Goal: Task Accomplishment & Management: Complete application form

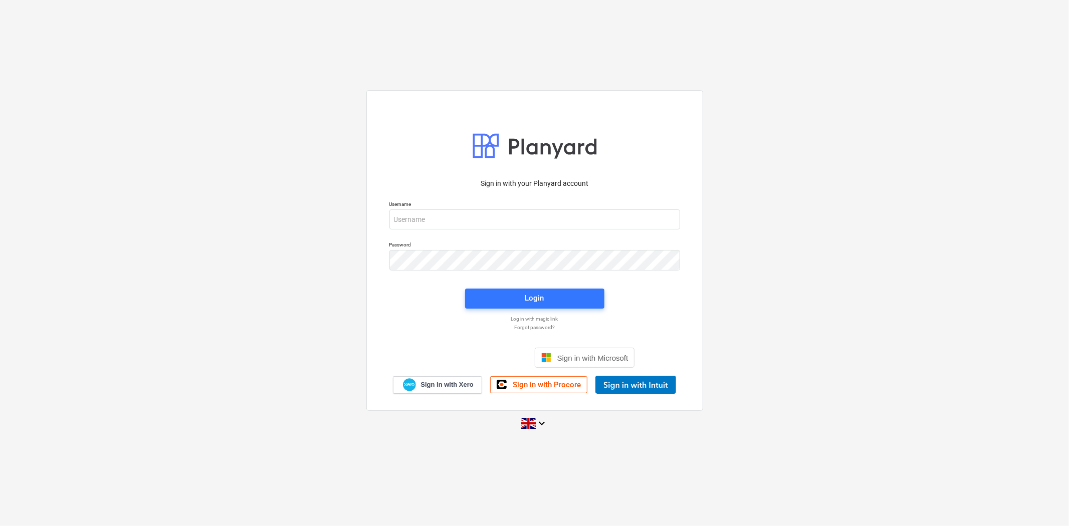
click at [467, 201] on p "Username" at bounding box center [534, 205] width 291 height 9
click at [466, 212] on input "email" at bounding box center [534, 219] width 291 height 20
type input "[PERSON_NAME][EMAIL_ADDRESS][PERSON_NAME][DOMAIN_NAME]"
click at [502, 294] on span "Login" at bounding box center [534, 298] width 115 height 13
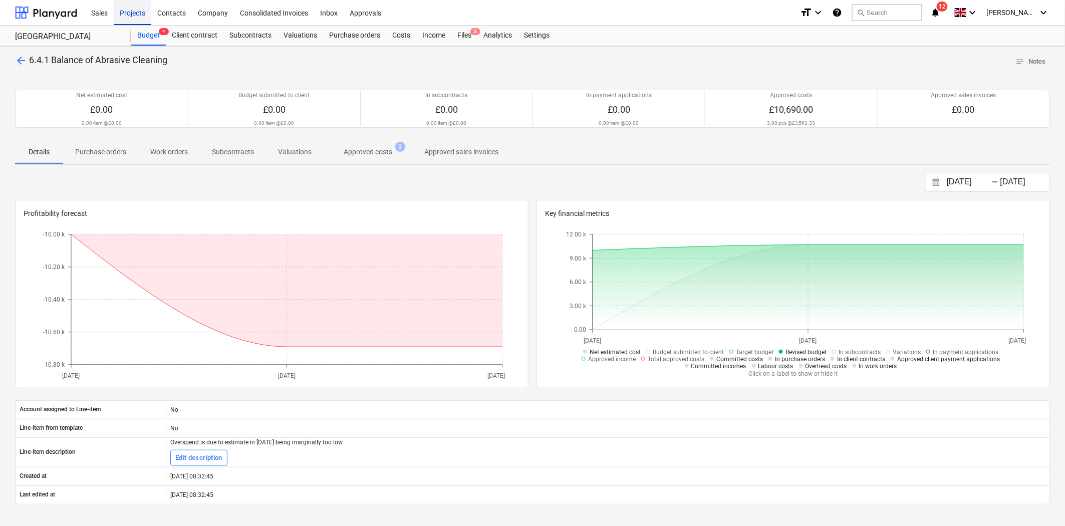
click at [133, 14] on div "Projects" at bounding box center [133, 12] width 38 height 26
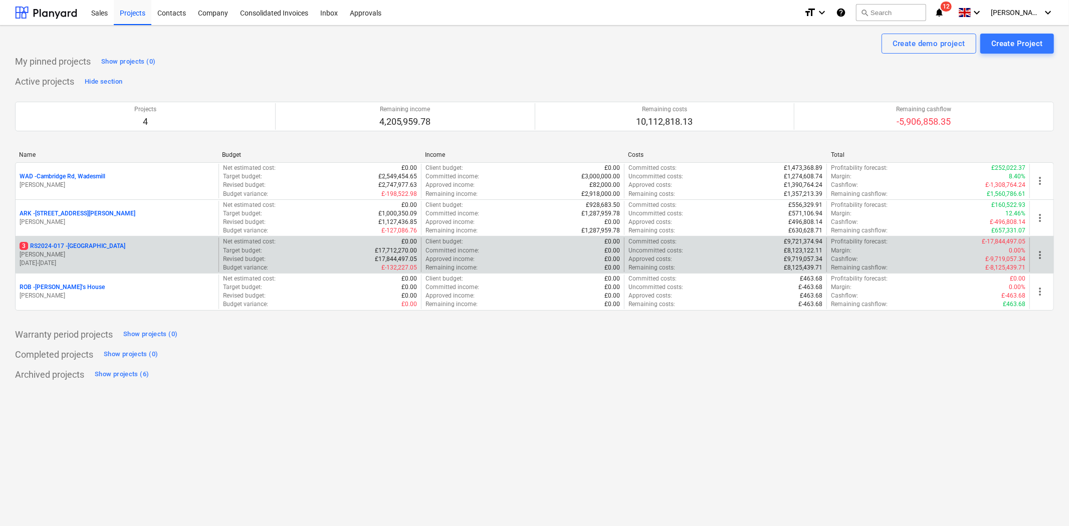
click at [114, 253] on p "[PERSON_NAME]" at bounding box center [117, 255] width 195 height 9
click at [81, 256] on p "[PERSON_NAME]" at bounding box center [117, 255] width 195 height 9
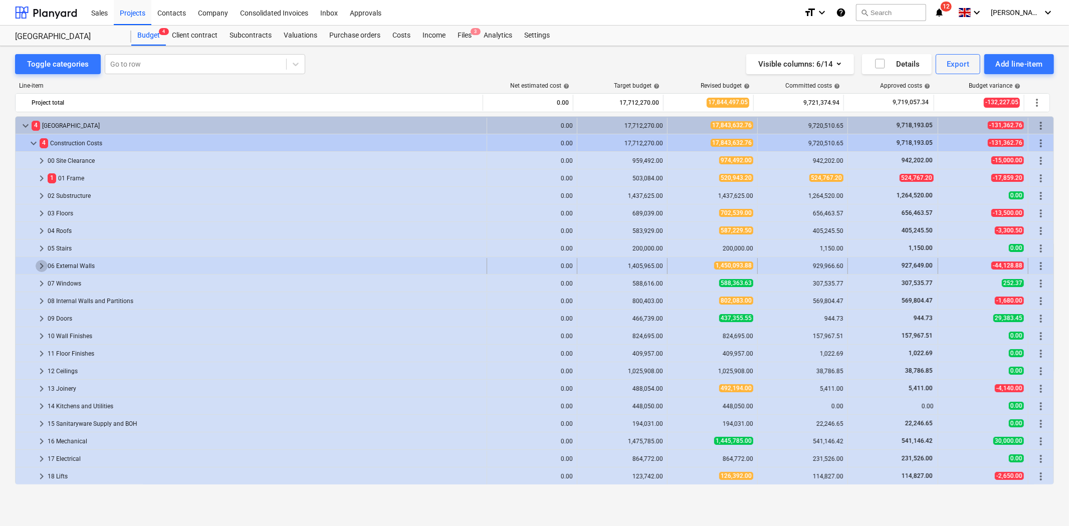
click at [43, 267] on span "keyboard_arrow_right" at bounding box center [42, 266] width 12 height 12
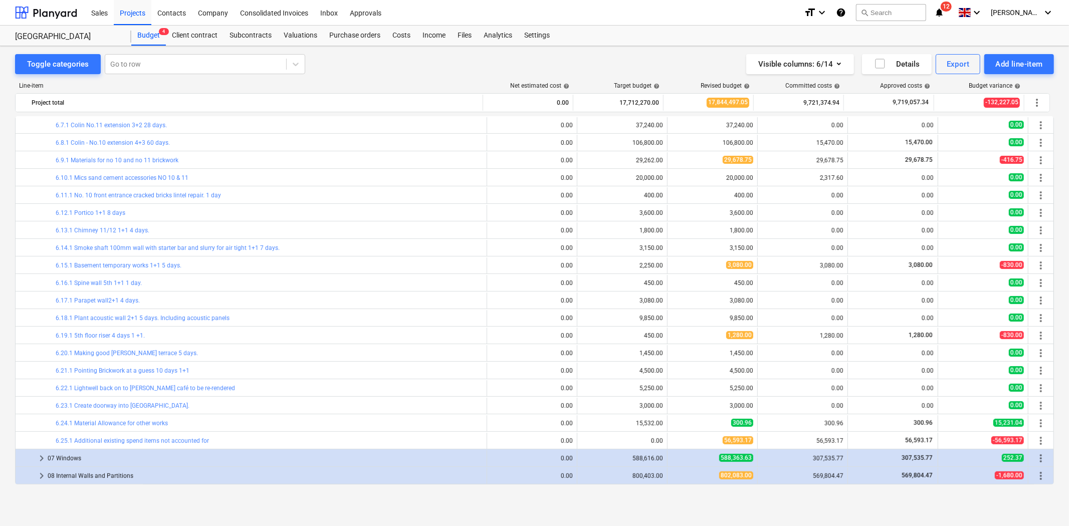
scroll to position [111, 0]
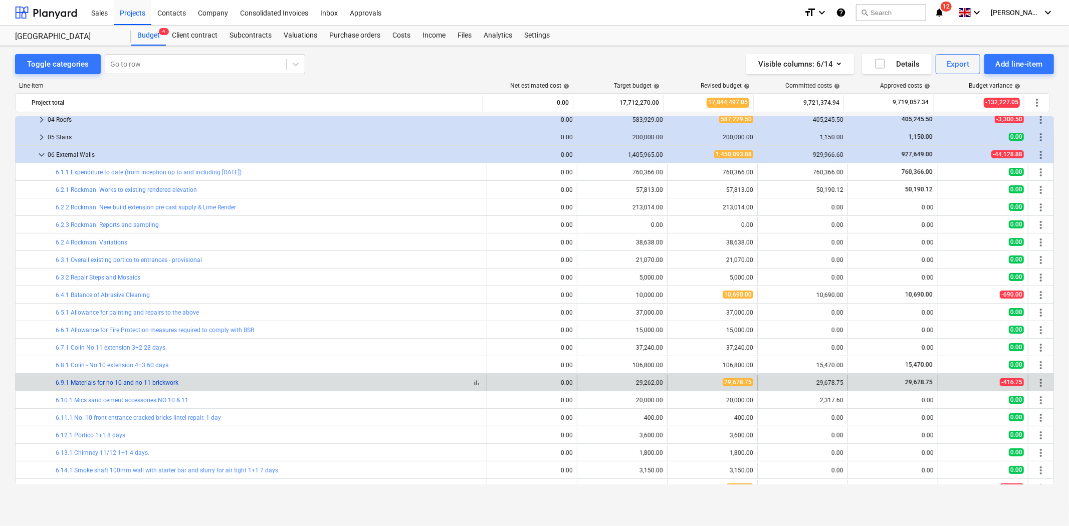
click at [159, 382] on link "6.9.1 Materials for no 10 and no 11 brickwork" at bounding box center [117, 382] width 123 height 7
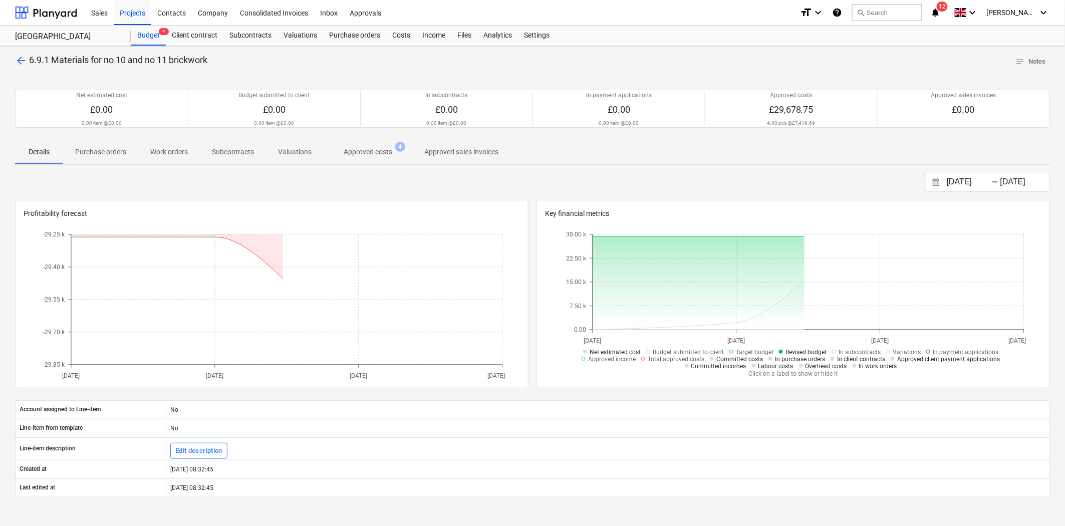
click at [352, 143] on span "Approved costs 4" at bounding box center [368, 152] width 89 height 18
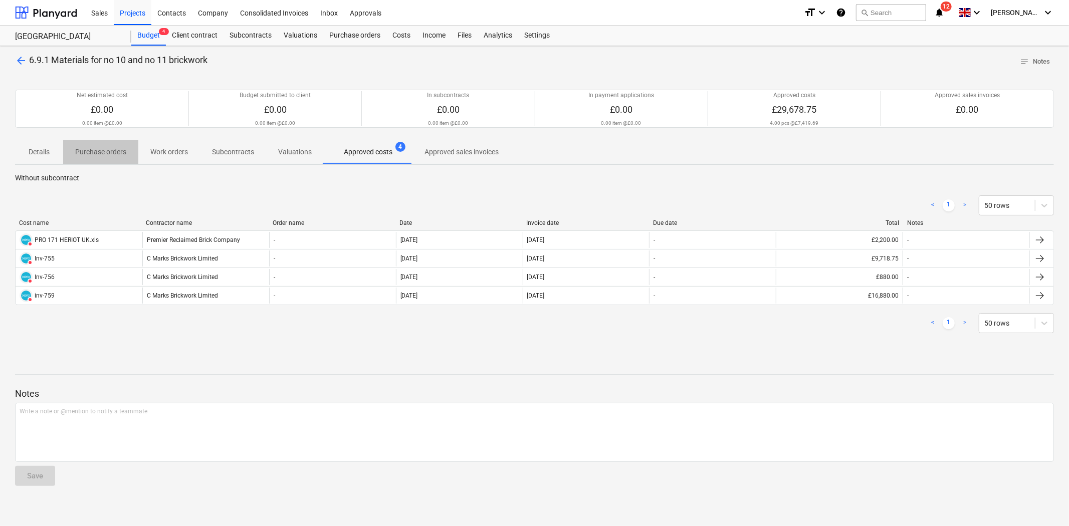
click at [114, 156] on p "Purchase orders" at bounding box center [100, 152] width 51 height 11
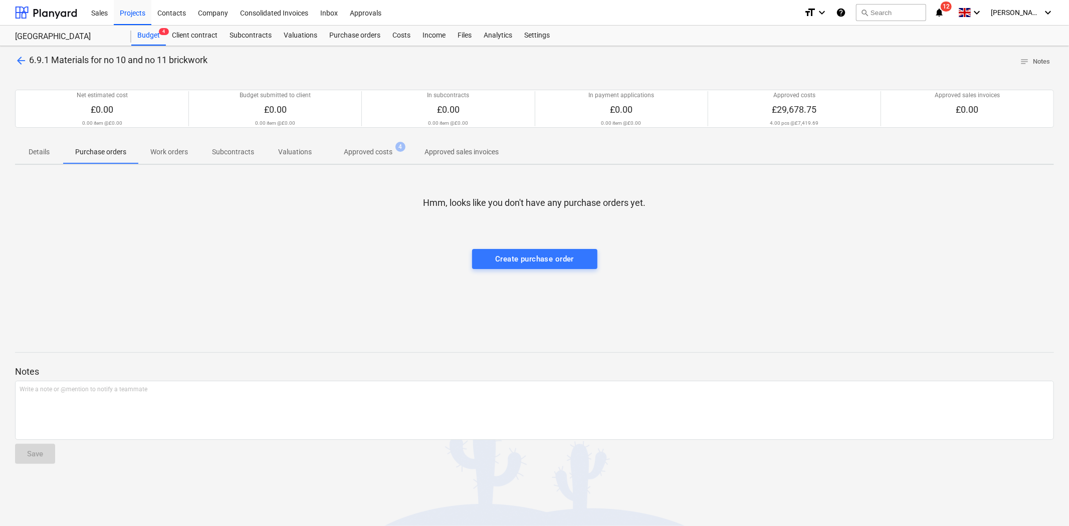
click at [18, 61] on span "arrow_back" at bounding box center [21, 61] width 12 height 12
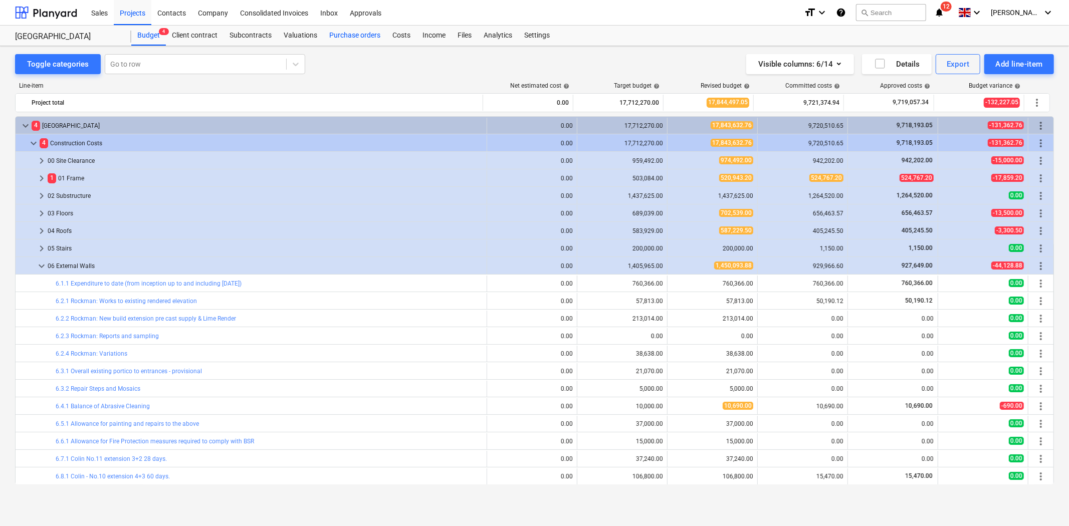
click at [369, 39] on div "Purchase orders" at bounding box center [354, 36] width 63 height 20
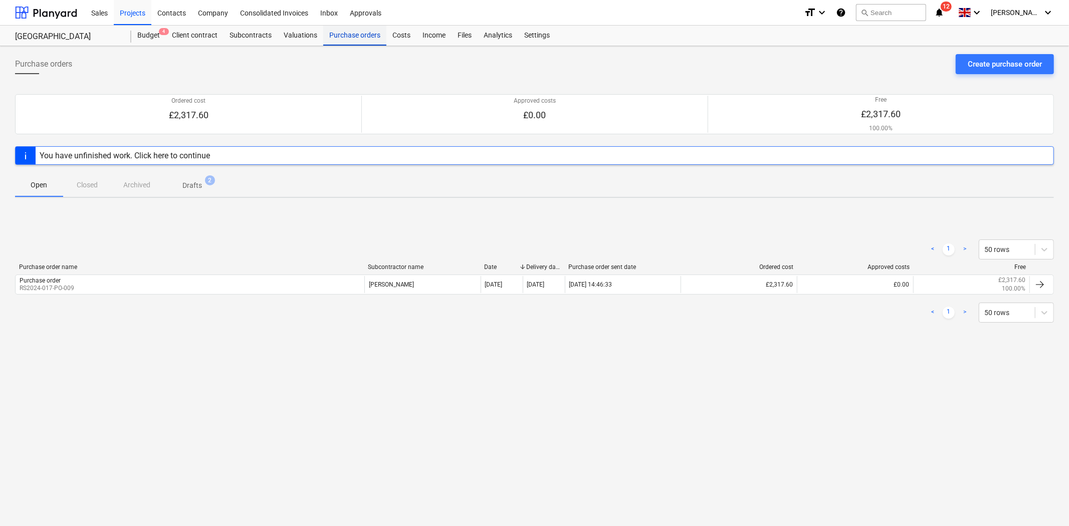
click at [357, 29] on div "Purchase orders" at bounding box center [354, 36] width 63 height 20
click at [1016, 58] on div "Create purchase order" at bounding box center [1004, 64] width 74 height 13
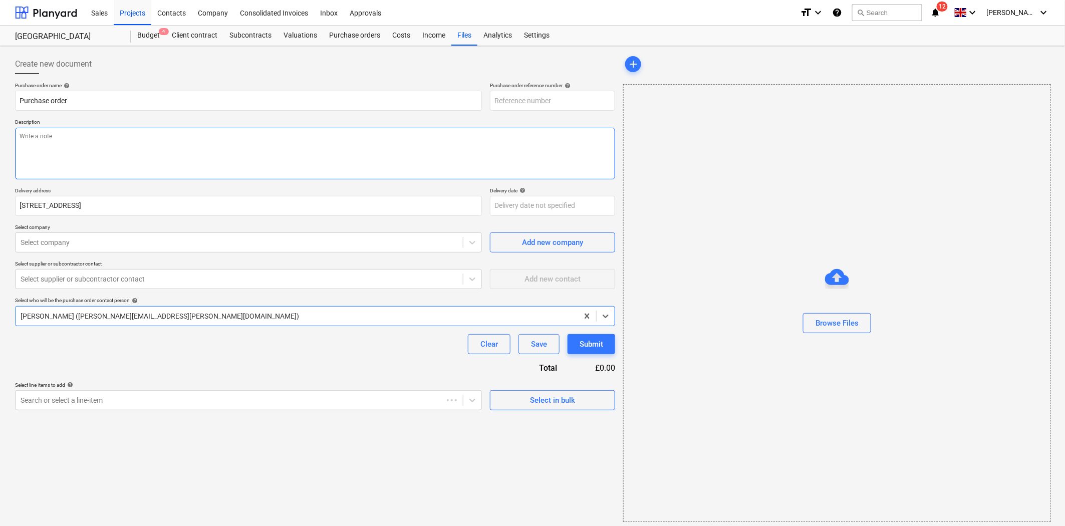
type textarea "x"
type input "RS2024-017-PO-012"
click at [168, 142] on textarea at bounding box center [315, 154] width 600 height 52
type textarea "x"
type textarea "H"
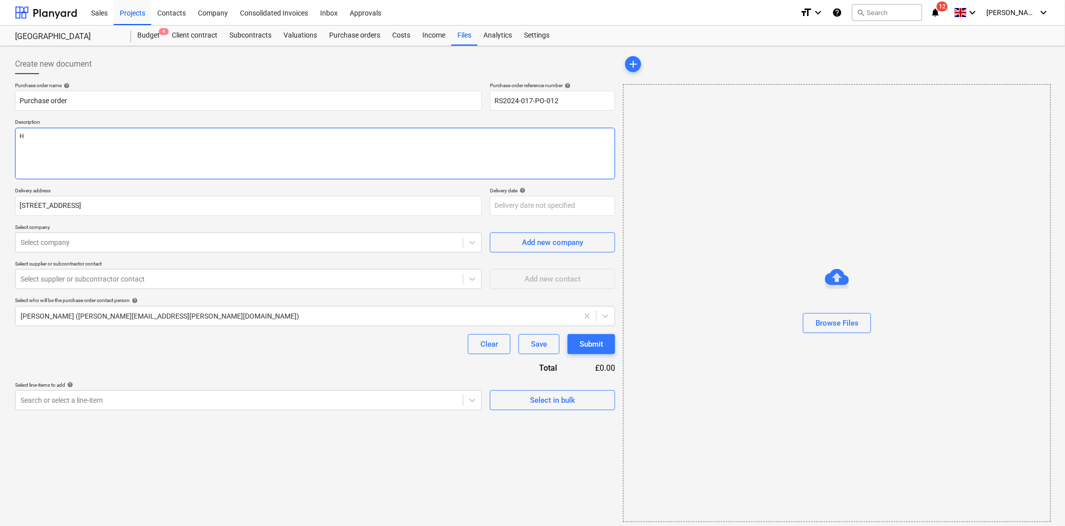
type textarea "x"
type textarea "Hy"
type textarea "x"
type textarea "Hyr"
type textarea "x"
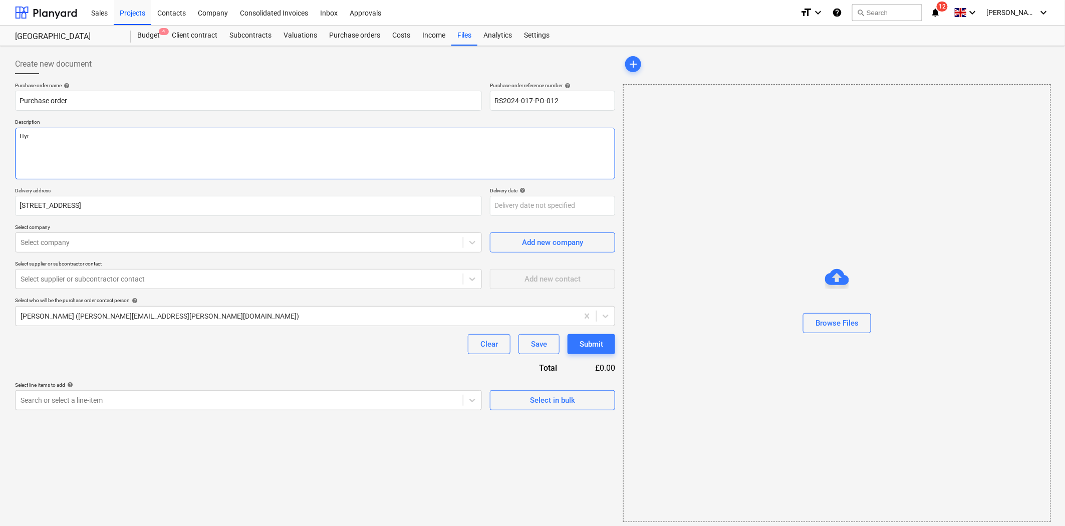
type textarea "Hyro"
type textarea "x"
type textarea "Hyroc"
type textarea "x"
type textarea "Hyrock"
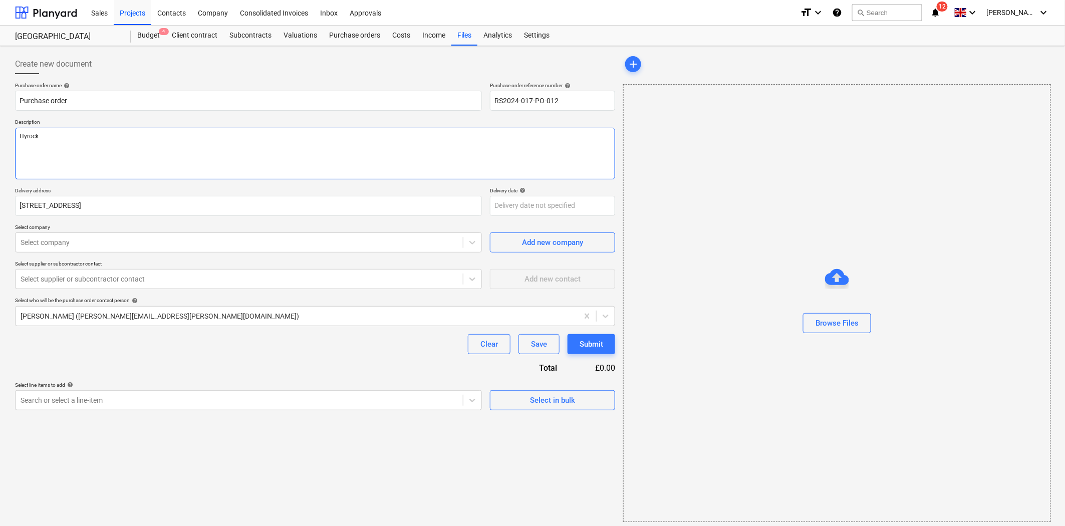
type textarea "x"
type textarea "Hyrock"
click at [24, 134] on textarea "Hyrock" at bounding box center [315, 154] width 600 height 52
type textarea "x"
type textarea "yrock"
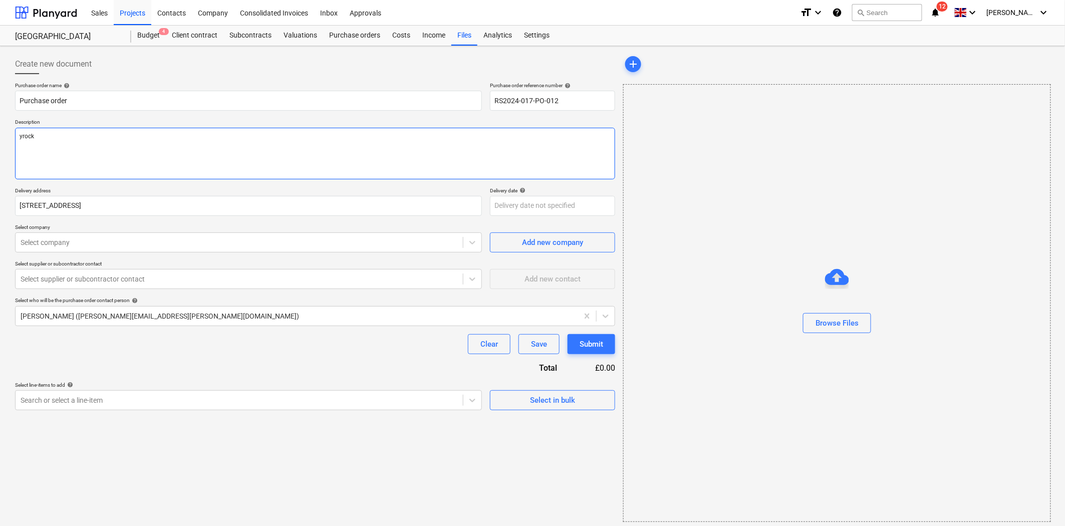
type textarea "x"
type textarea "Nyrock"
type textarea "x"
click at [169, 237] on div at bounding box center [239, 242] width 437 height 10
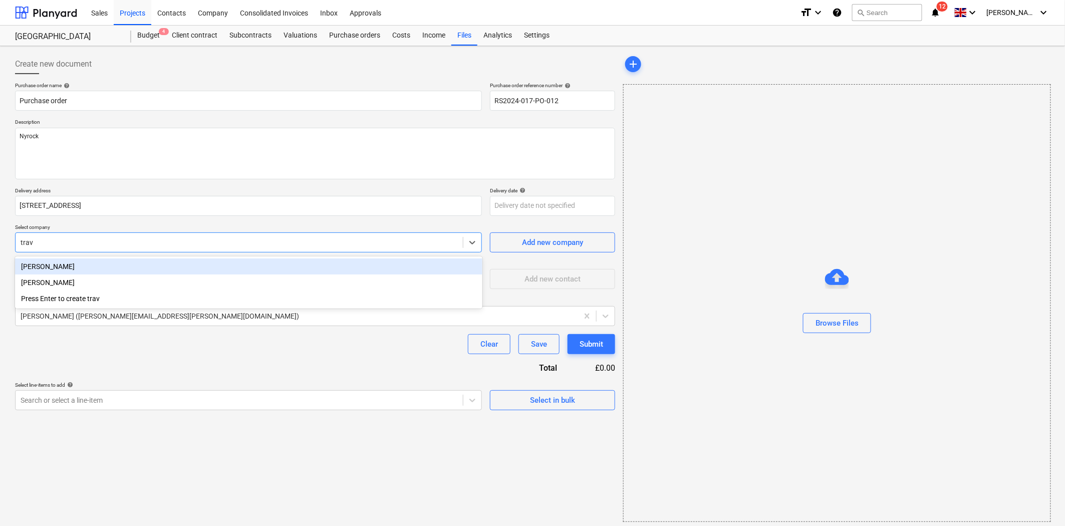
type input "travi"
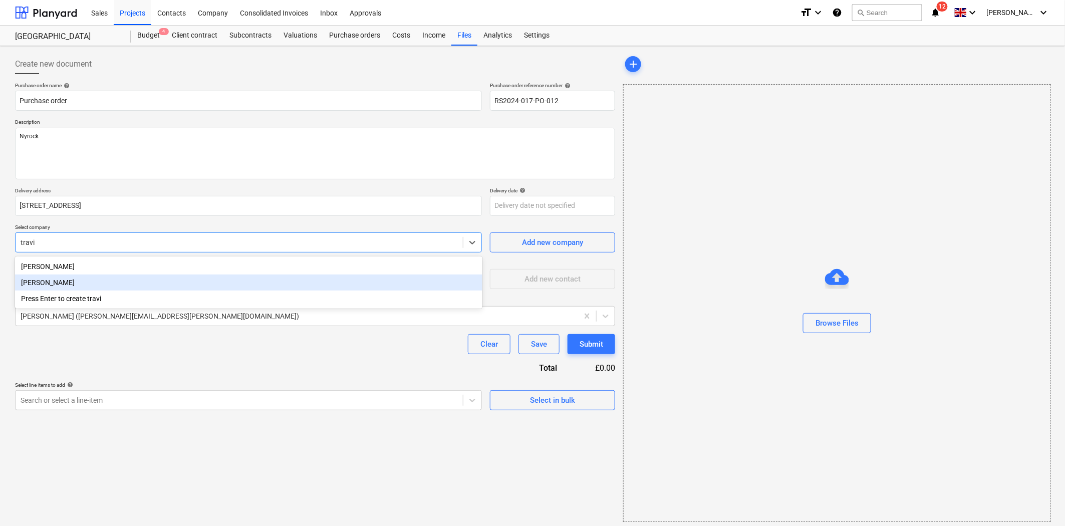
click at [113, 276] on div "[PERSON_NAME]" at bounding box center [248, 283] width 467 height 16
type textarea "x"
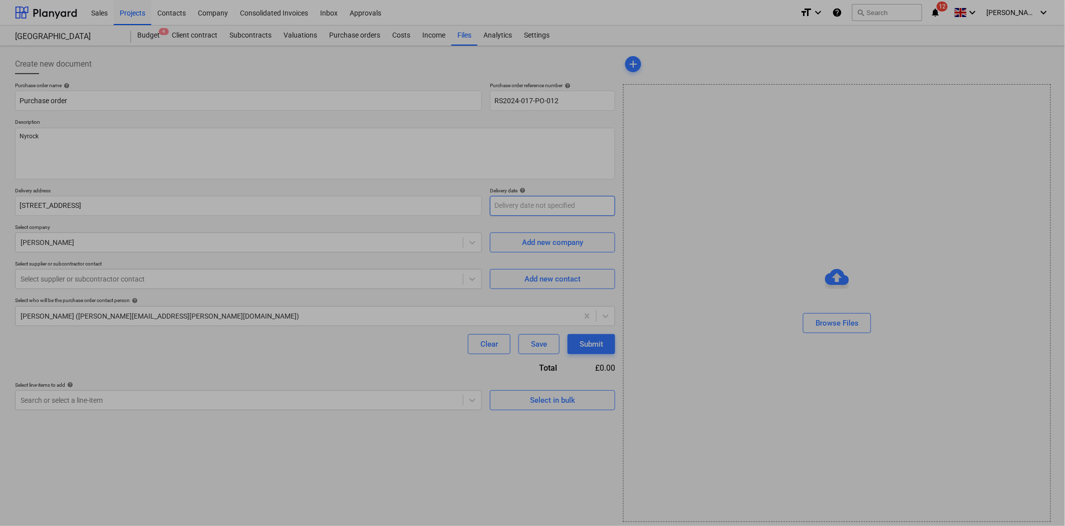
click at [574, 204] on body "Sales Projects Contacts Company Consolidated Invoices Inbox Approvals format_si…" at bounding box center [532, 263] width 1065 height 526
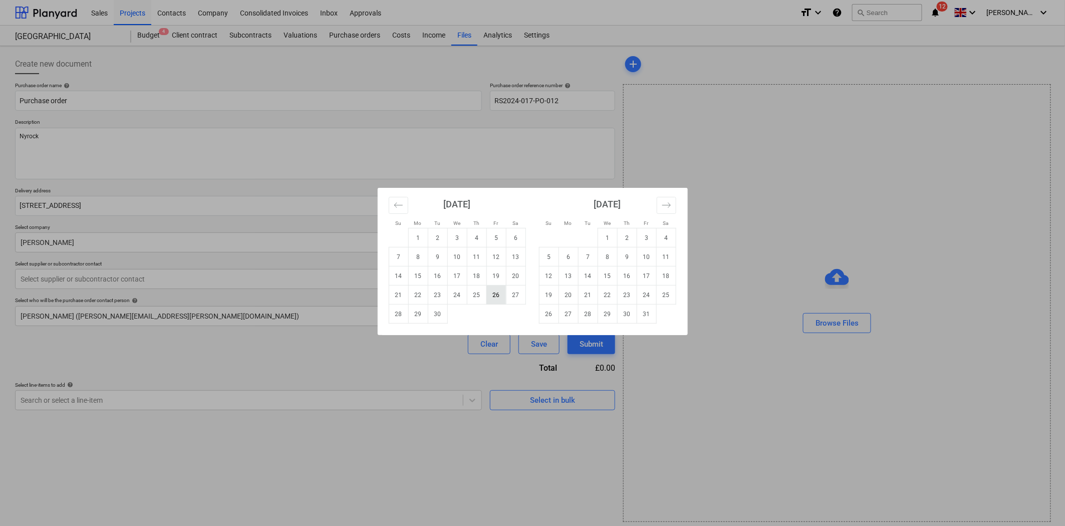
click at [491, 292] on td "26" at bounding box center [496, 295] width 20 height 19
type textarea "x"
type input "[DATE]"
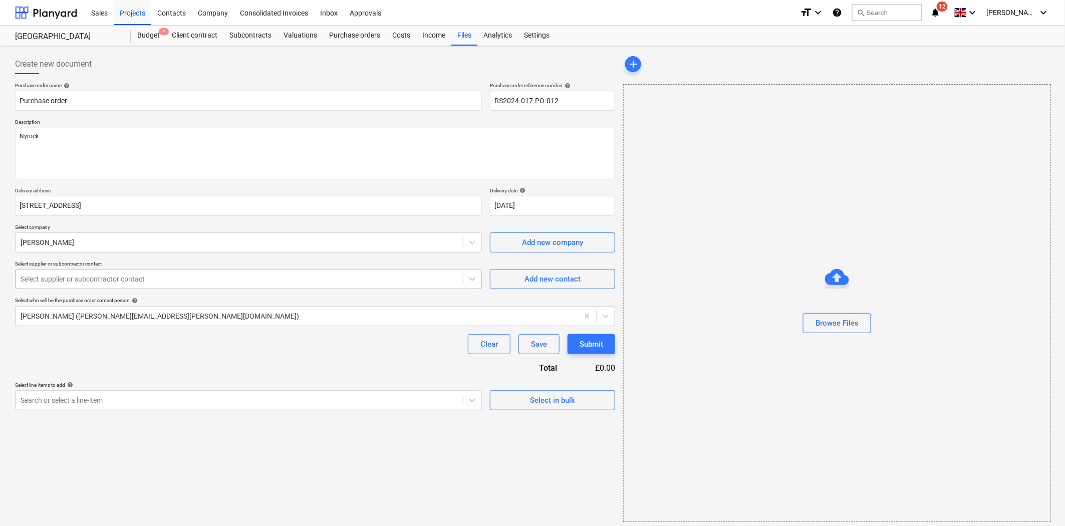
click at [254, 277] on div at bounding box center [239, 279] width 437 height 10
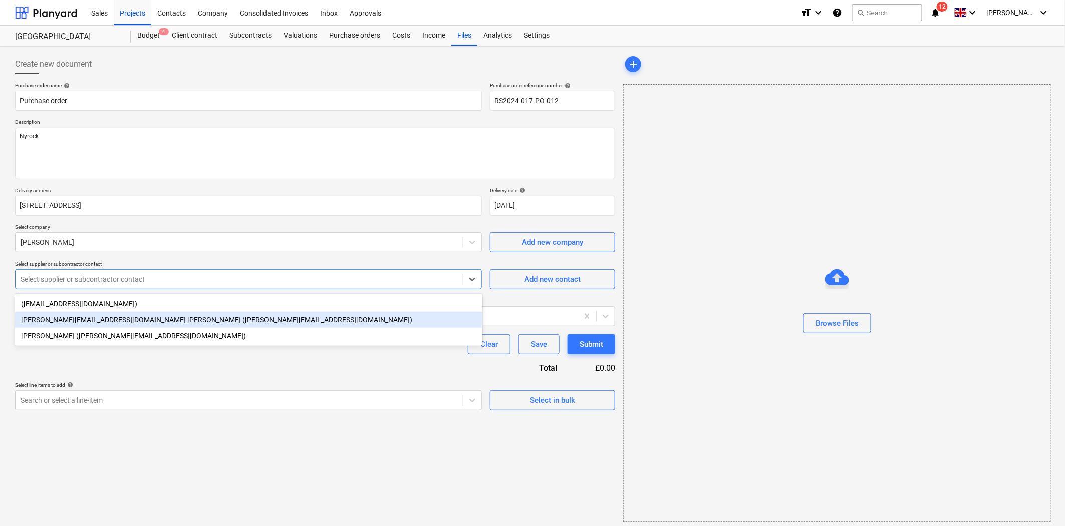
click at [237, 327] on div "[PERSON_NAME][EMAIL_ADDRESS][DOMAIN_NAME] [PERSON_NAME] ([PERSON_NAME][EMAIL_AD…" at bounding box center [248, 320] width 467 height 16
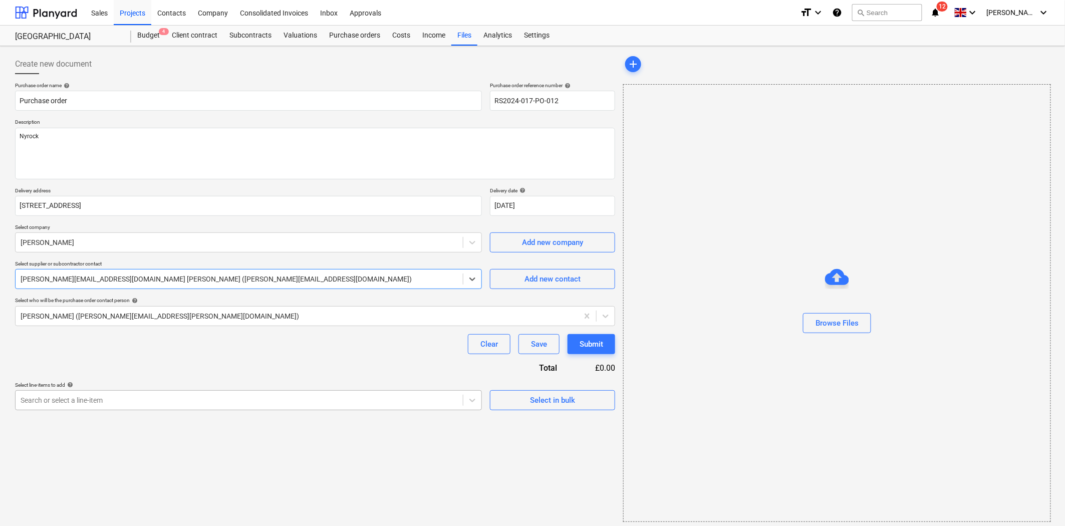
type textarea "x"
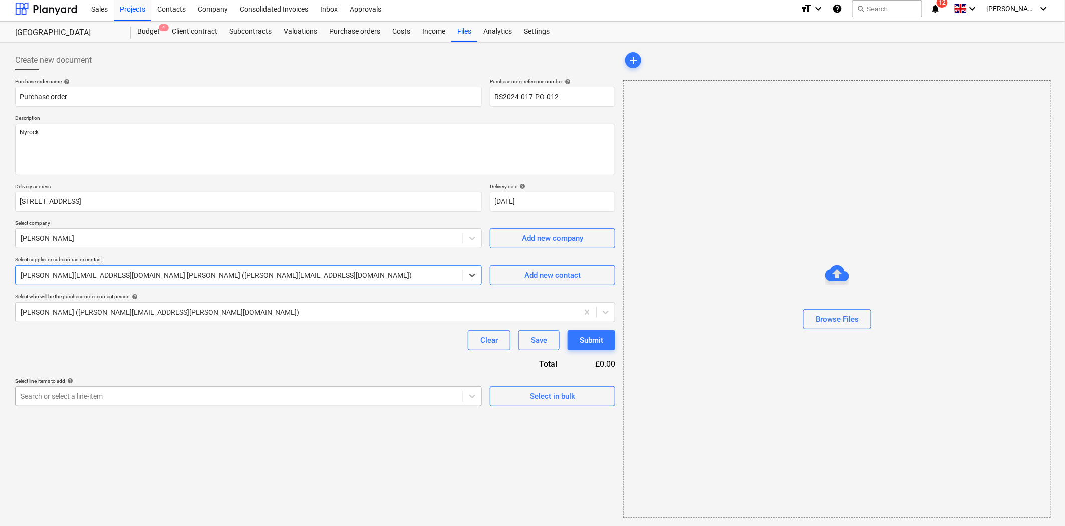
click at [269, 399] on div at bounding box center [239, 396] width 437 height 10
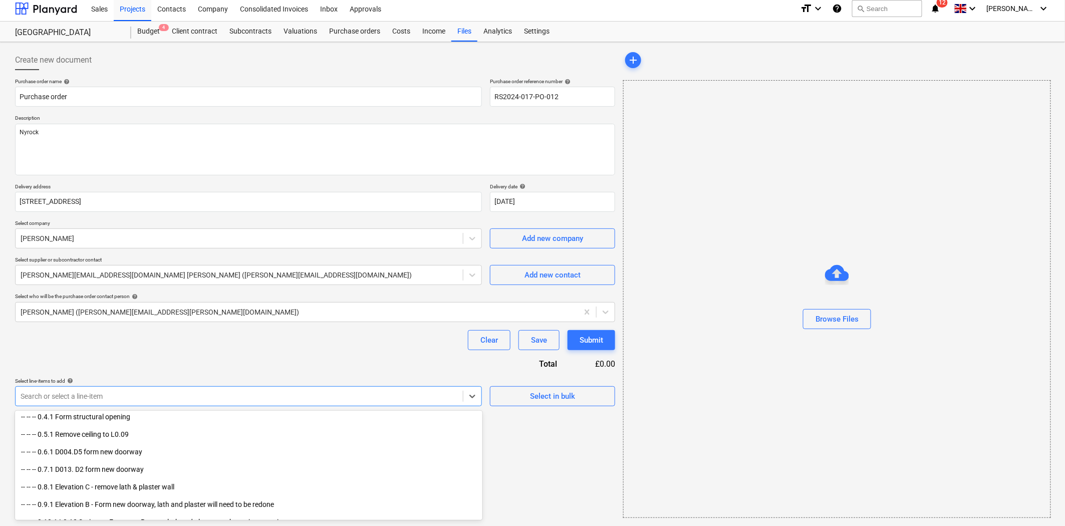
scroll to position [167, 0]
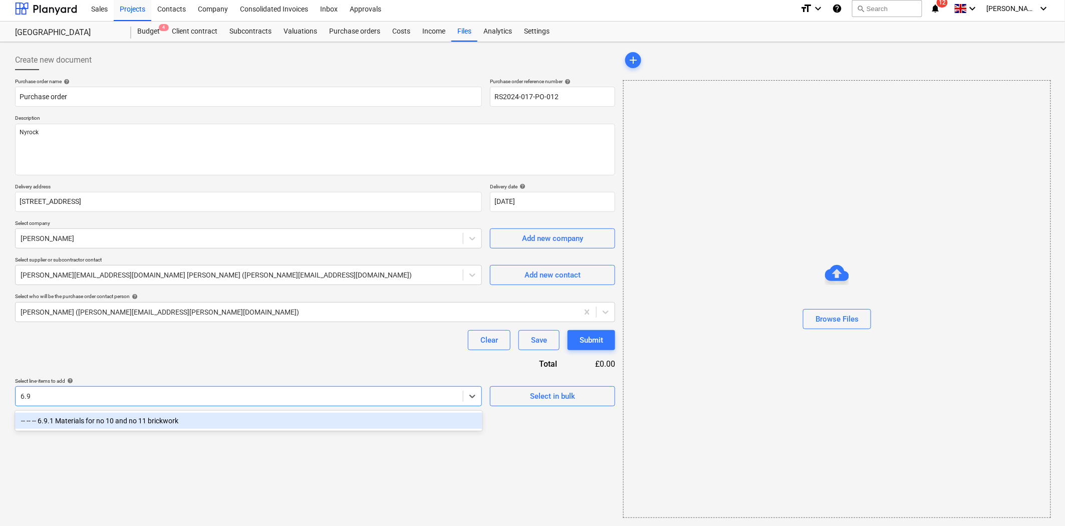
type input "6.9."
click at [213, 424] on div "-- -- -- 6.9.1 Materials for no 10 and no 11 brickwork" at bounding box center [248, 421] width 467 height 16
type textarea "x"
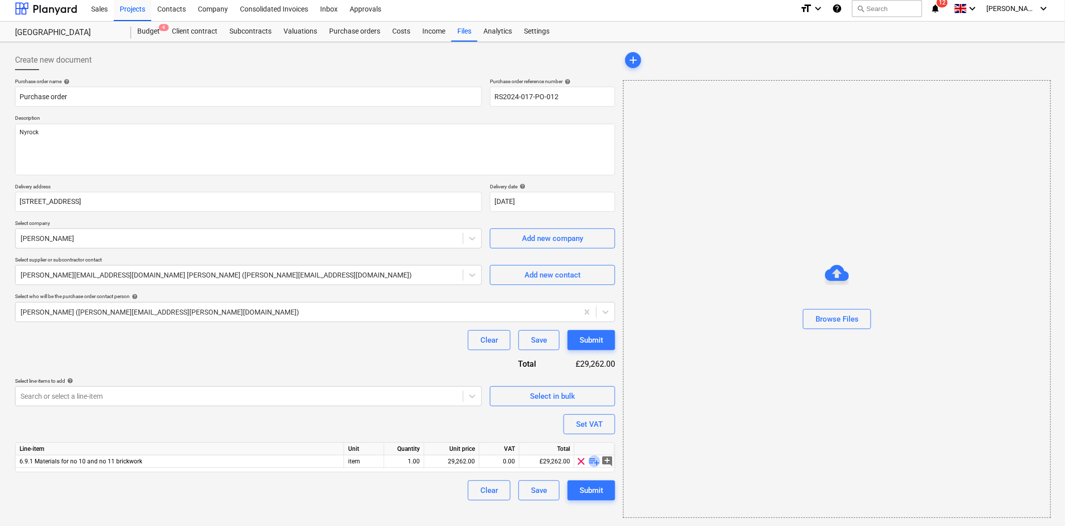
click at [593, 461] on span "playlist_add" at bounding box center [595, 461] width 12 height 12
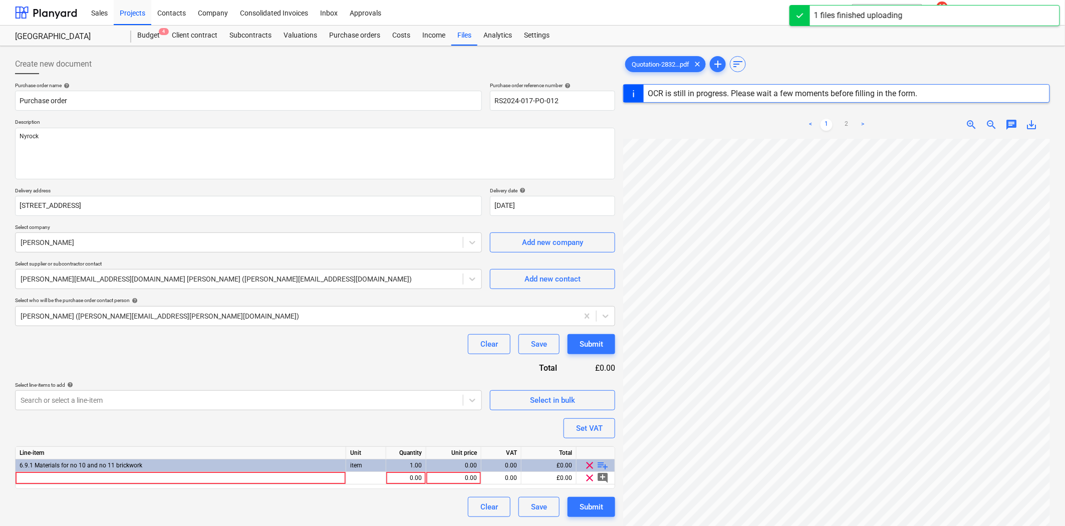
click at [865, 129] on link ">" at bounding box center [863, 125] width 12 height 12
type textarea "x"
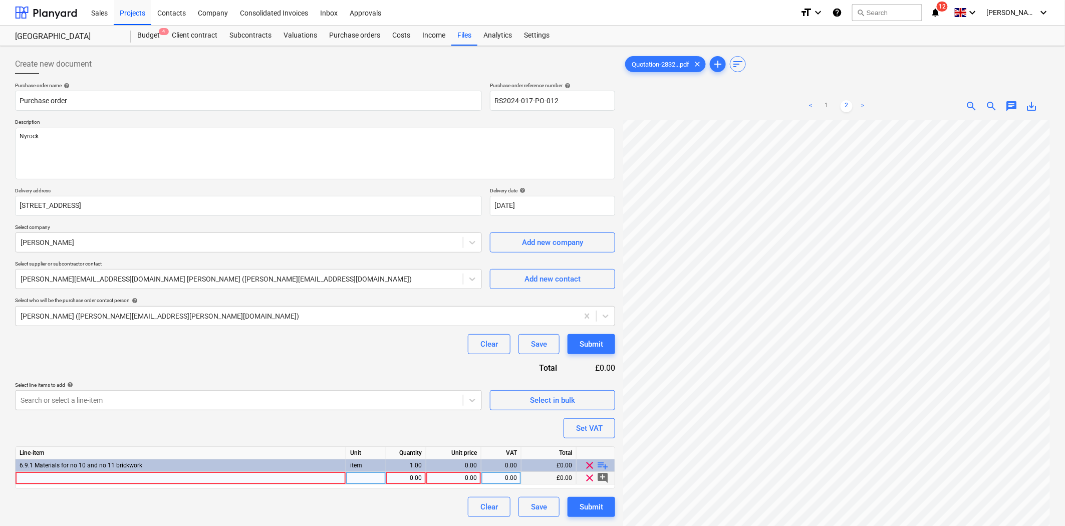
click at [158, 479] on div at bounding box center [181, 478] width 331 height 13
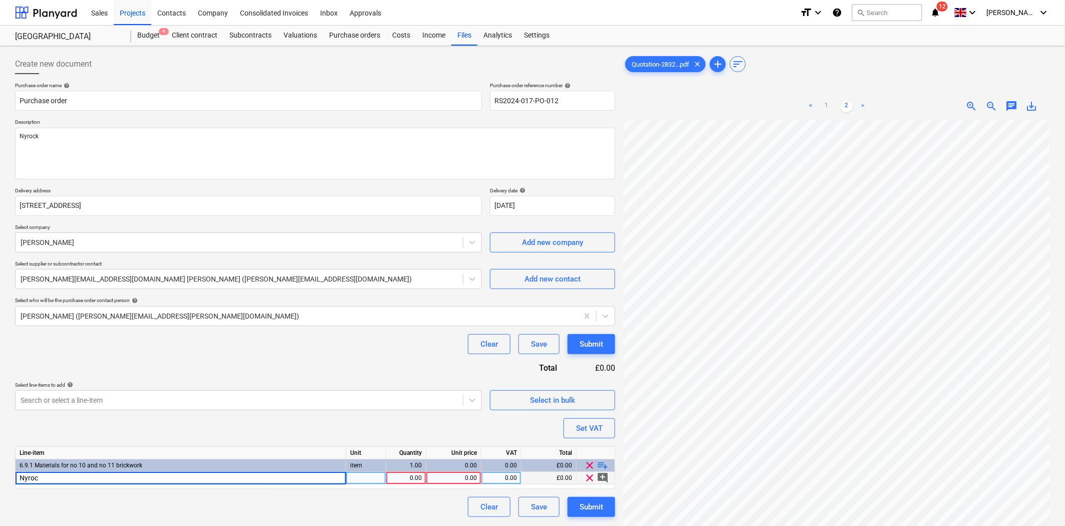
type input "Nyrock"
type textarea "x"
click at [395, 478] on div "0.00" at bounding box center [406, 478] width 32 height 13
type input "40"
type textarea "x"
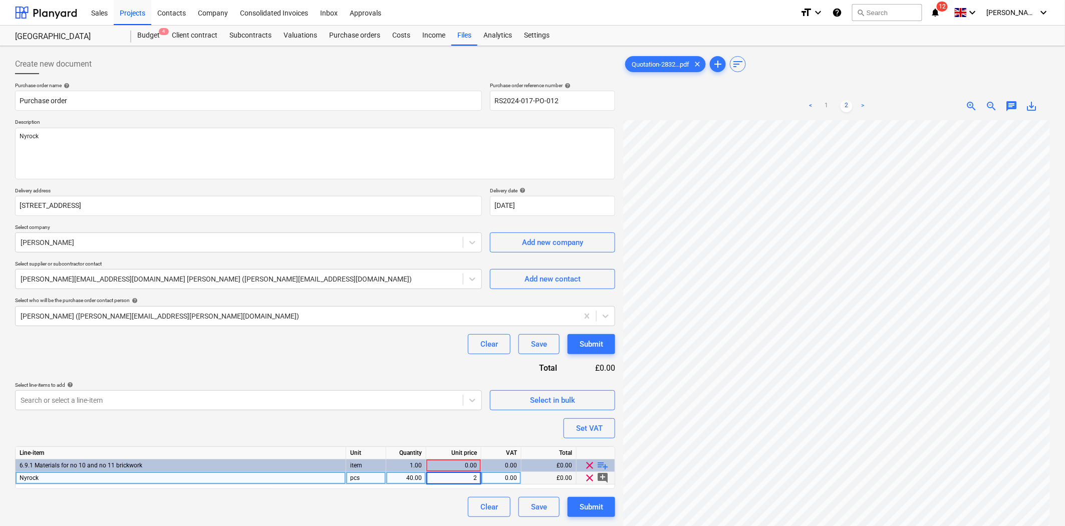
type input "28"
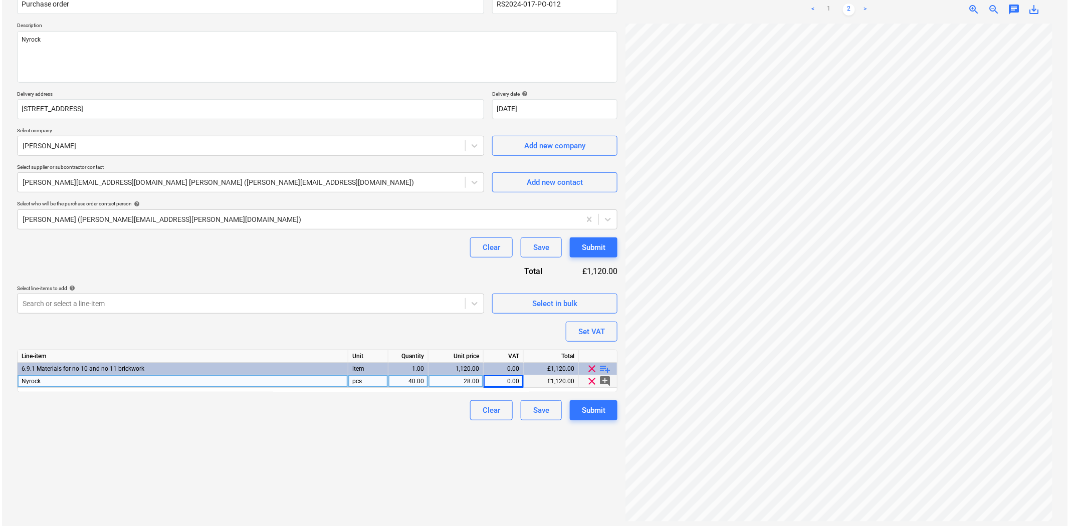
scroll to position [100, 0]
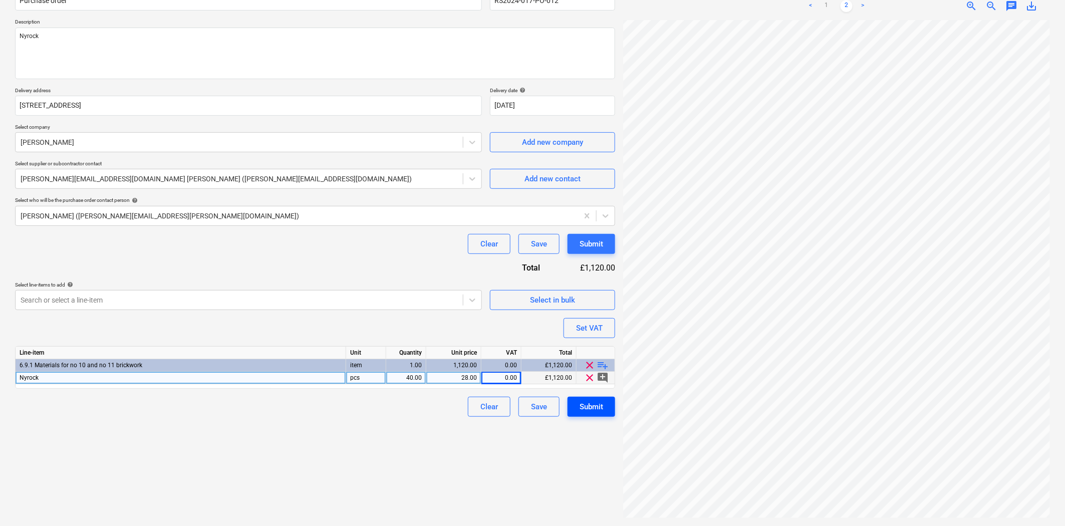
click at [589, 409] on div "Submit" at bounding box center [592, 406] width 24 height 13
type textarea "x"
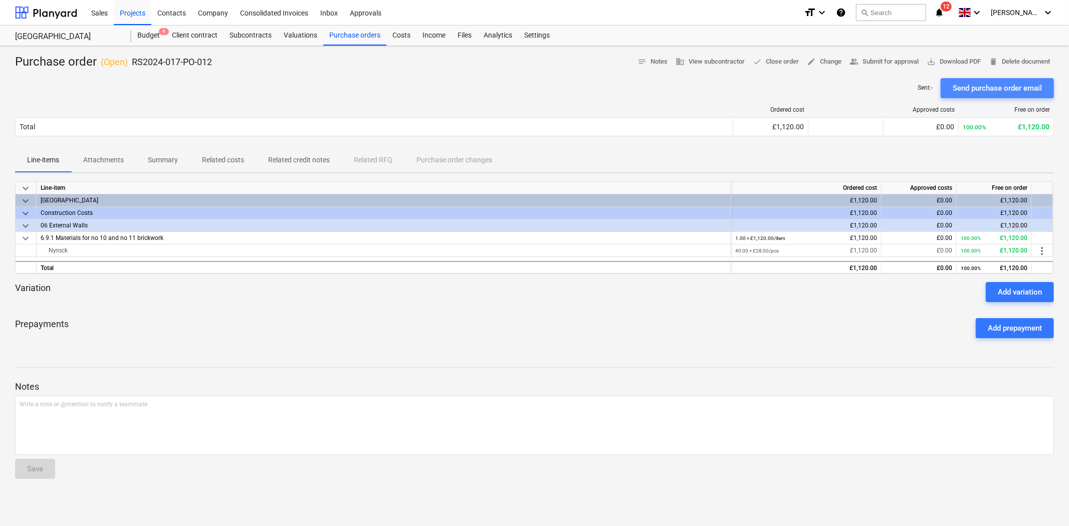
click at [973, 91] on div "Send purchase order email" at bounding box center [996, 88] width 89 height 13
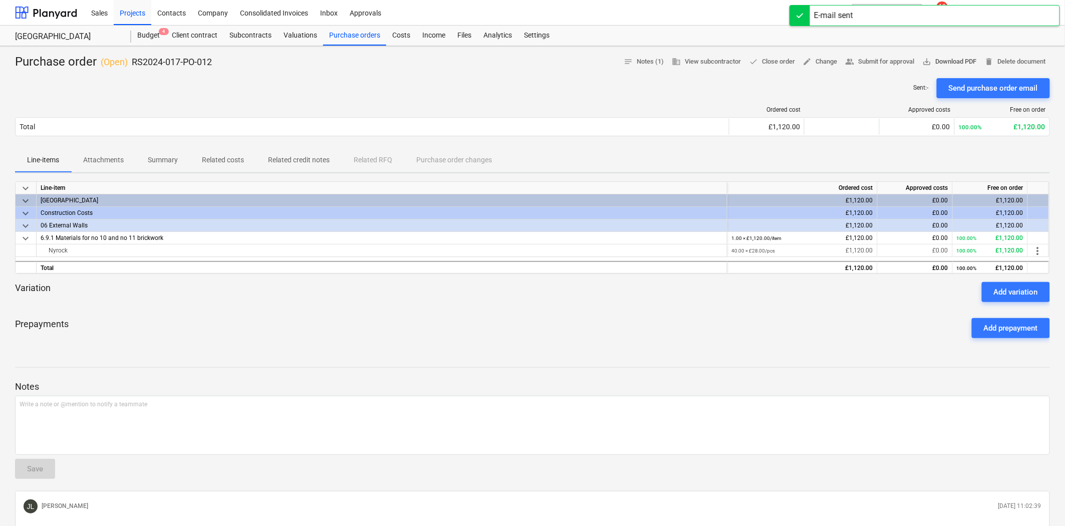
click at [944, 67] on span "save_alt Download PDF" at bounding box center [950, 62] width 54 height 12
click at [341, 508] on div "[PERSON_NAME] [DATE] 11:02:39" at bounding box center [533, 506] width 1026 height 22
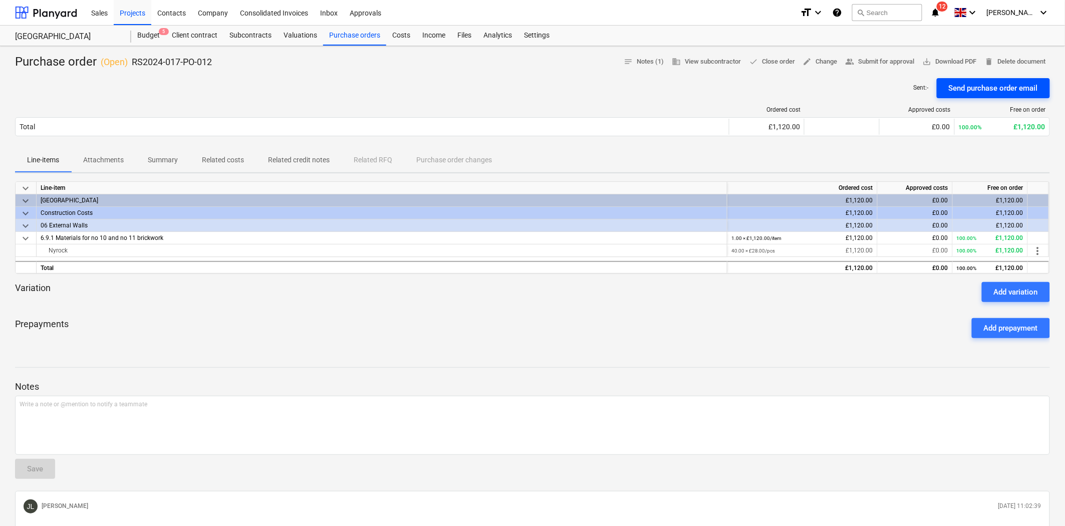
click at [983, 89] on div "Send purchase order email" at bounding box center [993, 88] width 89 height 13
click at [939, 61] on span "save_alt Download PDF" at bounding box center [950, 62] width 54 height 12
click at [361, 37] on div "Purchase orders" at bounding box center [354, 36] width 63 height 20
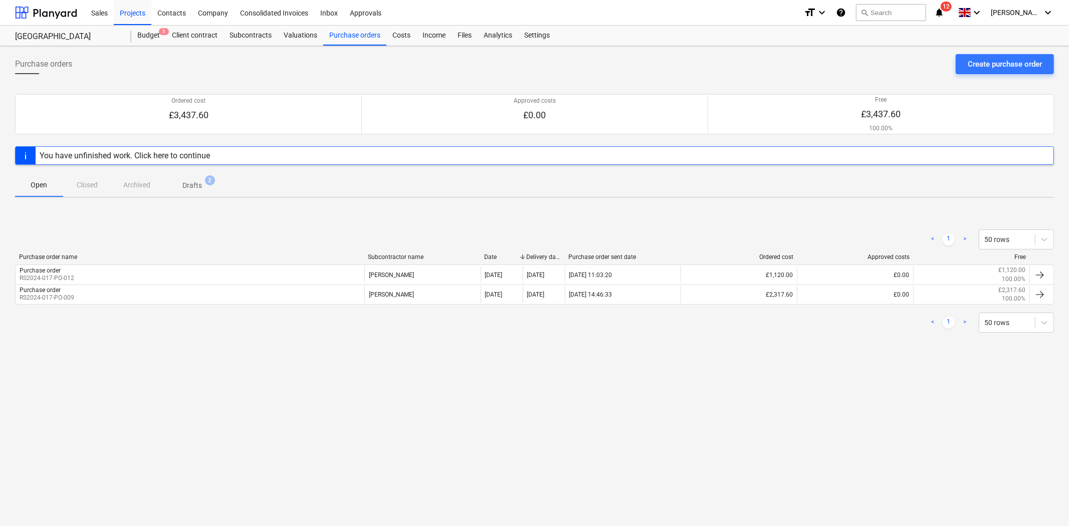
click at [453, 71] on div "Purchase orders Create purchase order" at bounding box center [534, 68] width 1039 height 28
click at [374, 37] on div "Purchase orders" at bounding box center [354, 36] width 63 height 20
click at [373, 63] on div "Purchase orders Create purchase order" at bounding box center [534, 68] width 1039 height 28
click at [371, 33] on div "Purchase orders" at bounding box center [354, 36] width 63 height 20
drag, startPoint x: 366, startPoint y: 42, endPoint x: 351, endPoint y: 42, distance: 14.5
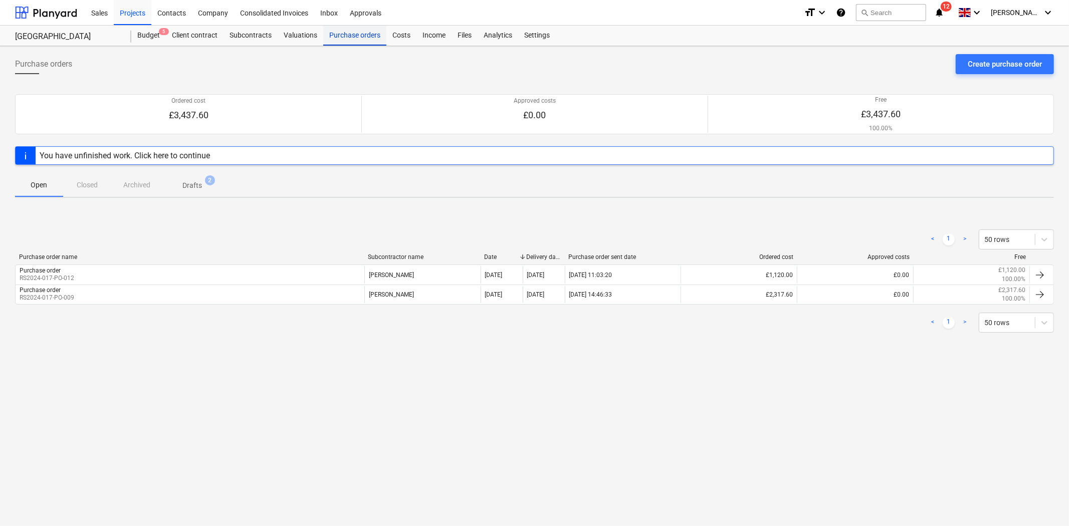
click at [366, 42] on div "Purchase orders" at bounding box center [354, 36] width 63 height 20
